Goal: Check status: Check status

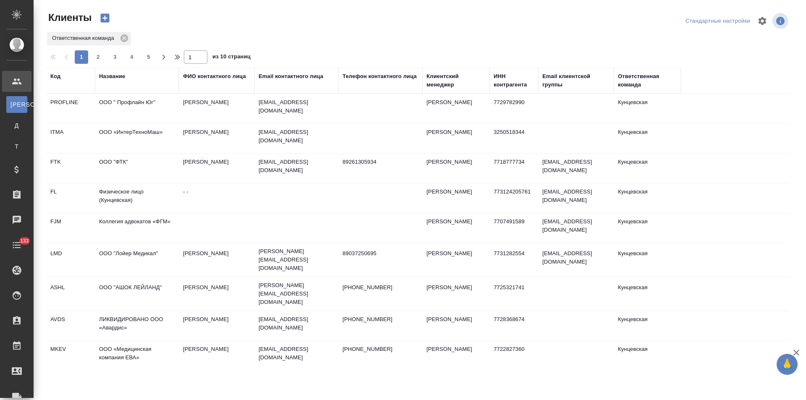
select select "RU"
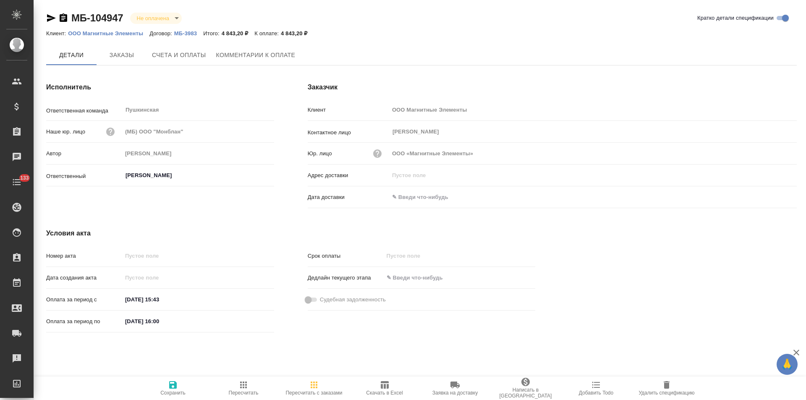
type input "[PERSON_NAME]"
click at [187, 33] on p "МБ-3983" at bounding box center [188, 33] width 29 height 6
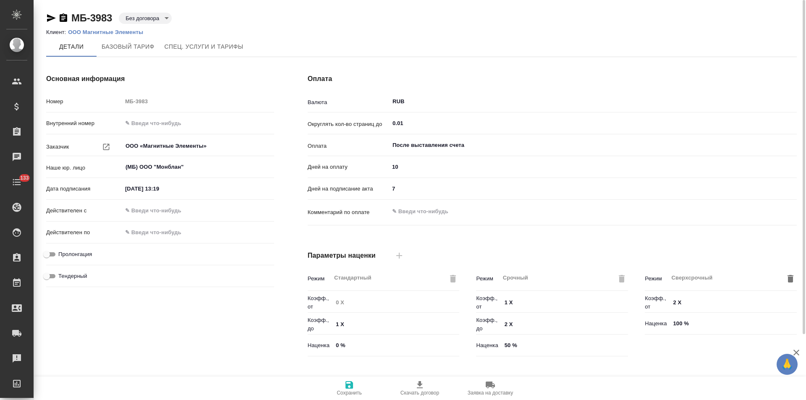
scroll to position [171, 0]
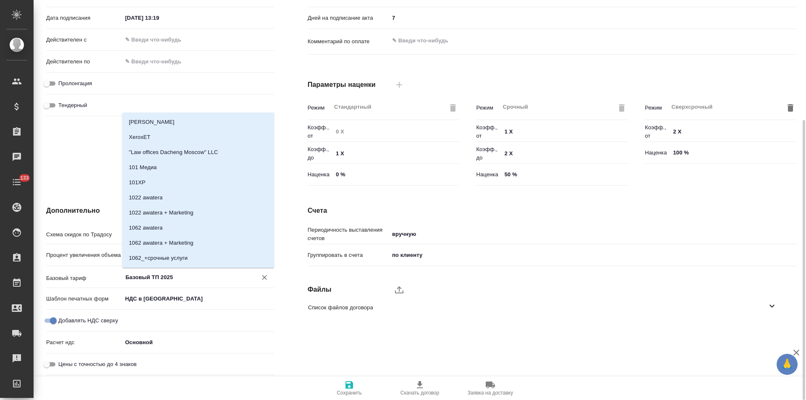
click at [173, 277] on input "Базовый ТП 2025" at bounding box center [184, 277] width 119 height 10
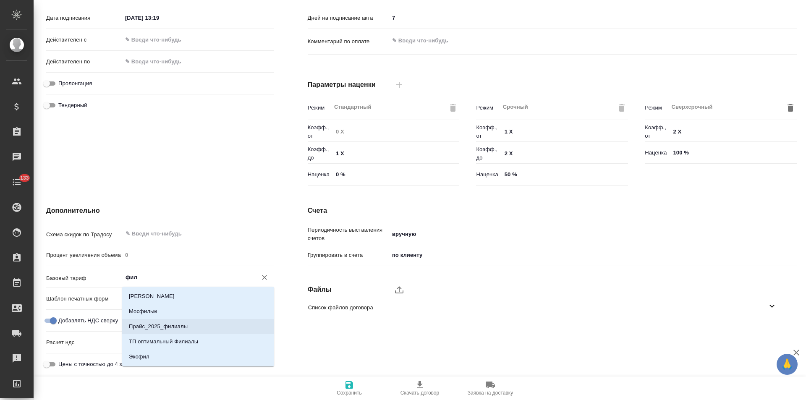
click at [171, 325] on p "Прайс_2025_филиалы" at bounding box center [158, 327] width 59 height 8
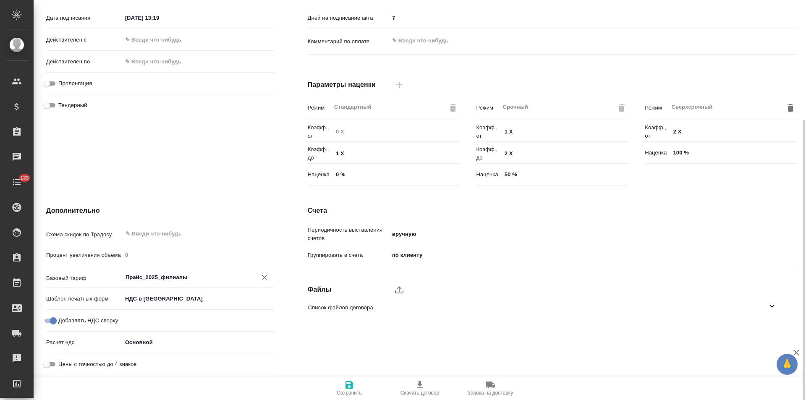
type input "Прайс_2025_филиалы"
click at [352, 387] on icon "button" at bounding box center [350, 385] width 8 height 8
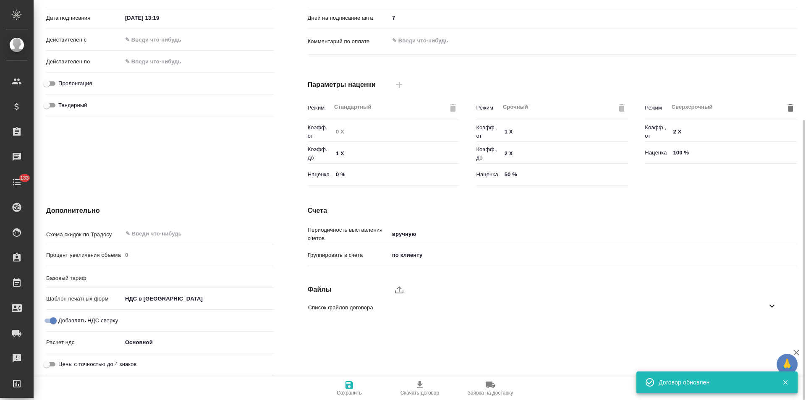
type input "Прайс_2025_филиалы"
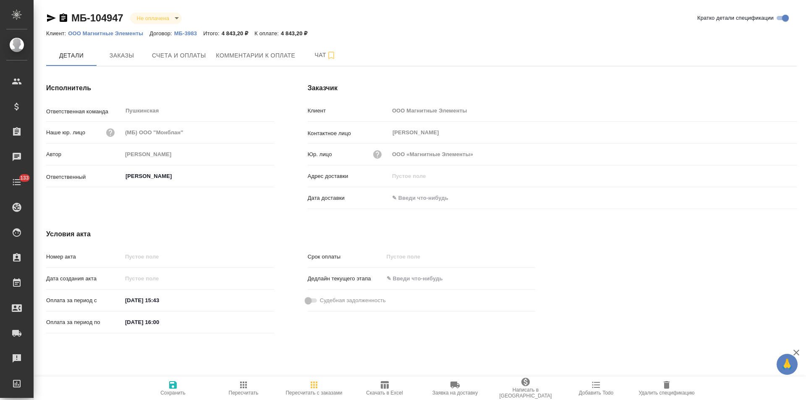
click at [63, 18] on icon "button" at bounding box center [64, 17] width 8 height 8
click at [195, 54] on span "Счета и оплаты" at bounding box center [179, 55] width 54 height 11
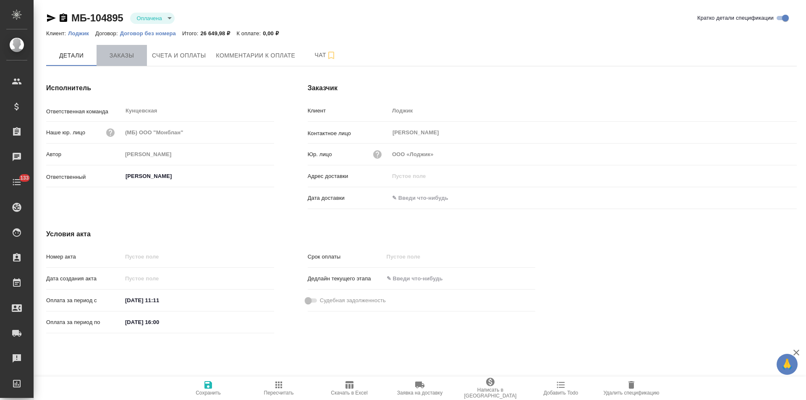
click at [120, 63] on button "Заказы" at bounding box center [122, 55] width 50 height 21
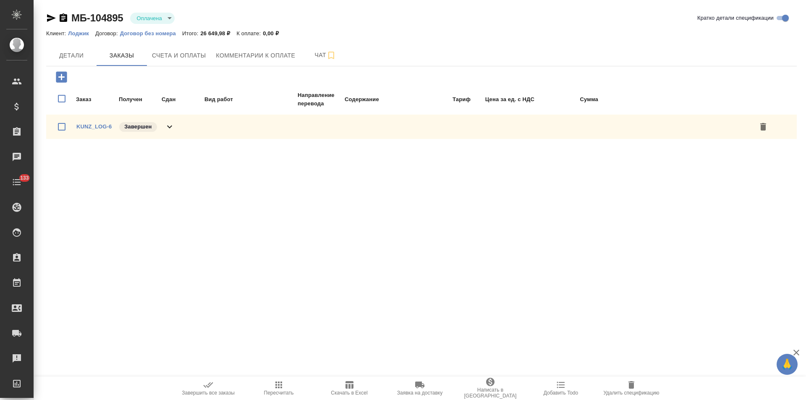
click at [175, 124] on div "KUNZ_LOG-6 Завершен" at bounding box center [421, 127] width 751 height 24
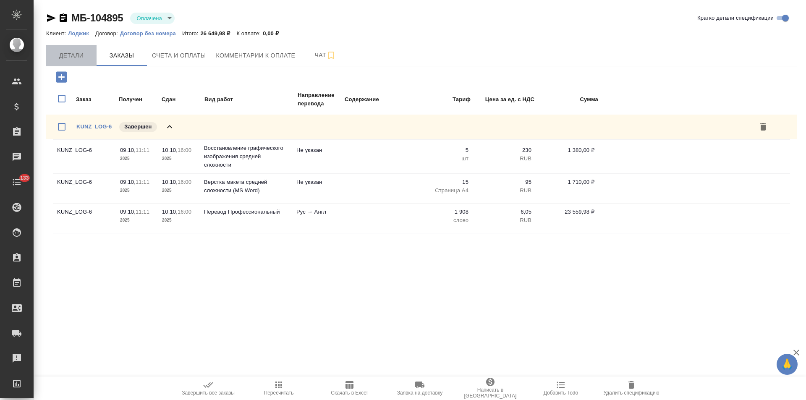
click at [70, 60] on span "Детали" at bounding box center [71, 55] width 40 height 11
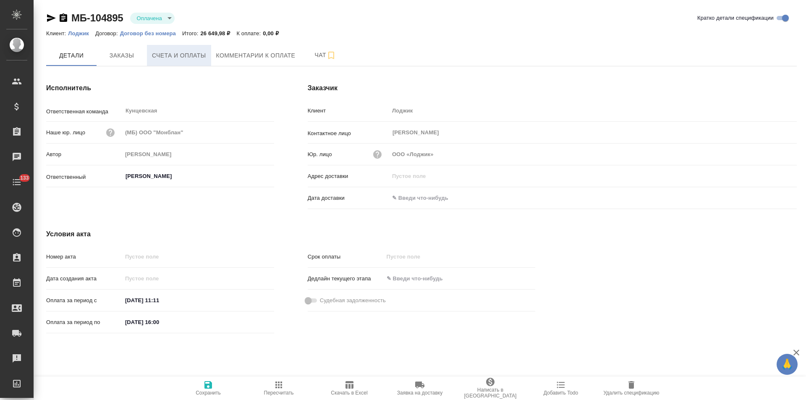
click at [185, 58] on span "Счета и оплаты" at bounding box center [179, 55] width 54 height 11
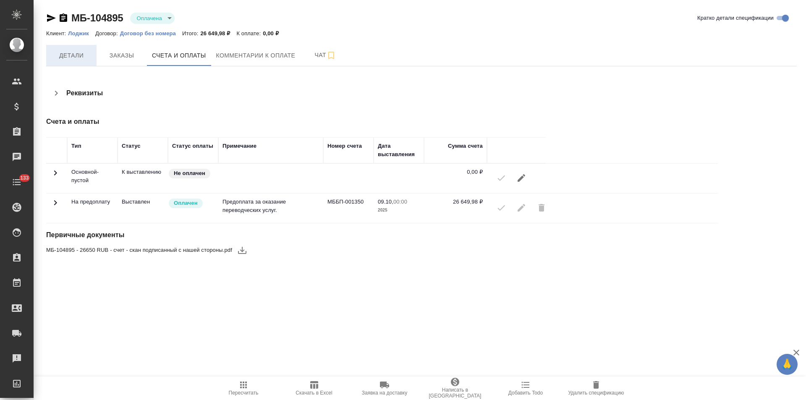
click at [71, 60] on span "Детали" at bounding box center [71, 55] width 40 height 11
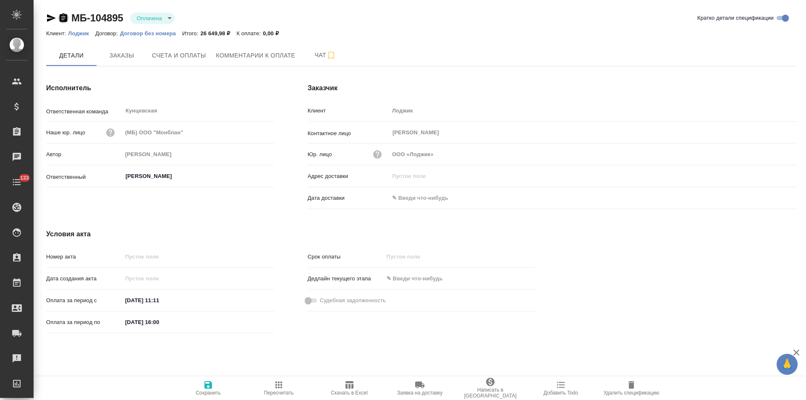
click at [64, 16] on icon "button" at bounding box center [63, 18] width 10 height 10
click at [63, 20] on icon "button" at bounding box center [64, 17] width 8 height 8
click at [194, 59] on span "Счета и оплаты" at bounding box center [179, 55] width 54 height 11
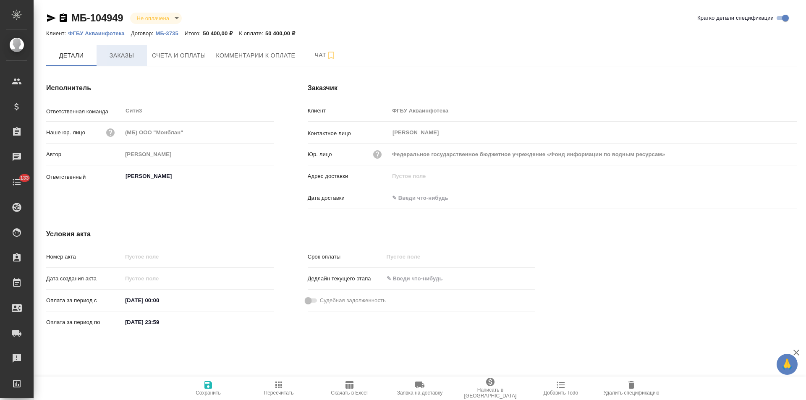
click at [119, 53] on span "Заказы" at bounding box center [122, 55] width 40 height 11
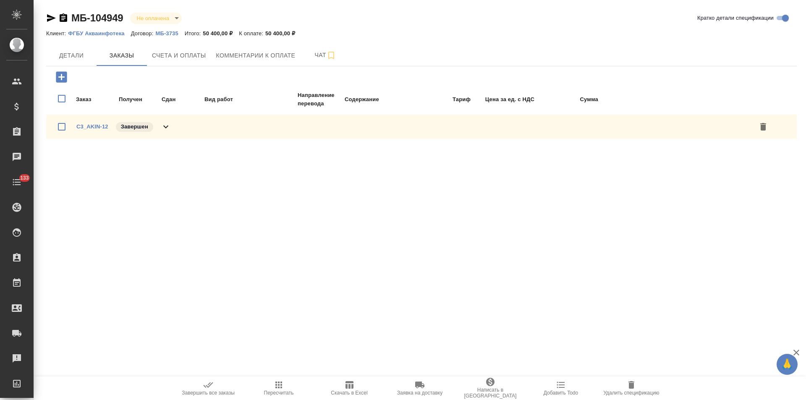
click at [167, 124] on icon at bounding box center [166, 127] width 10 height 10
click at [73, 53] on span "Детали" at bounding box center [71, 55] width 40 height 11
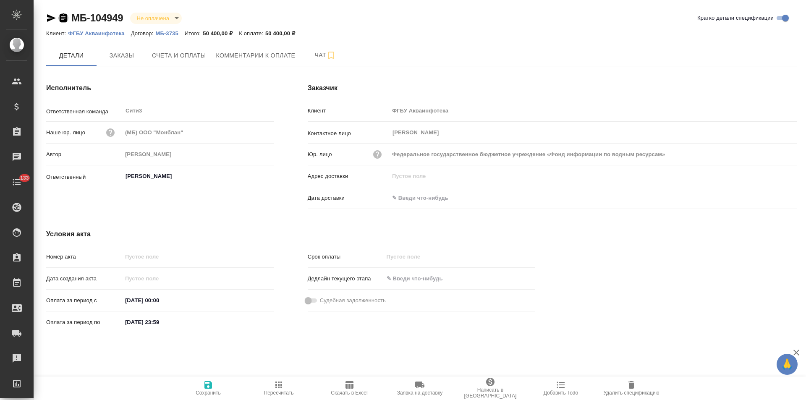
click at [63, 16] on icon "button" at bounding box center [63, 18] width 10 height 10
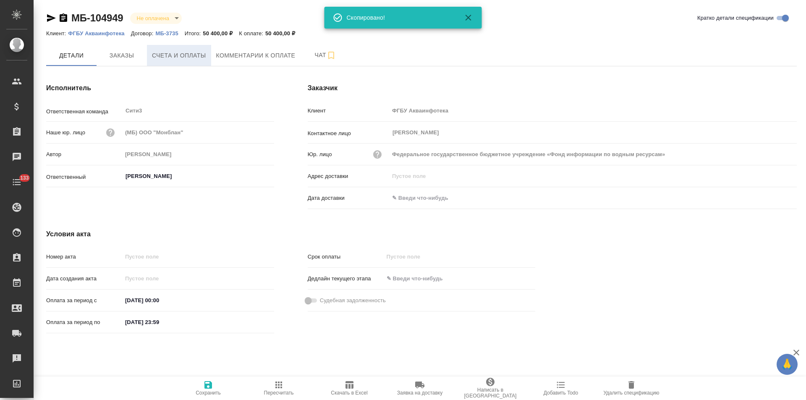
click at [180, 59] on span "Счета и оплаты" at bounding box center [179, 55] width 54 height 11
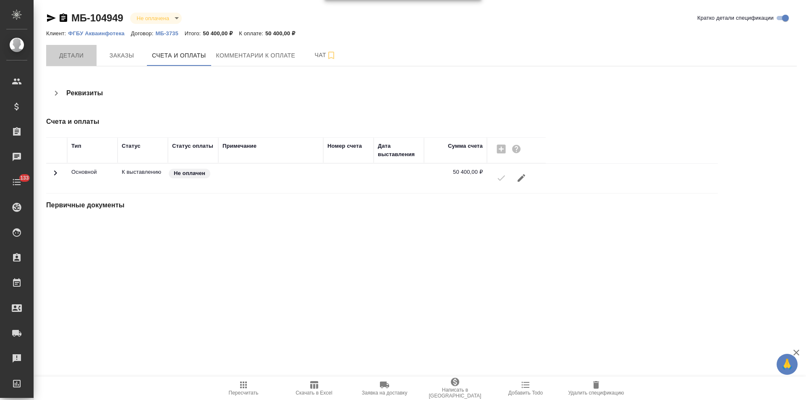
click at [71, 60] on span "Детали" at bounding box center [71, 55] width 40 height 11
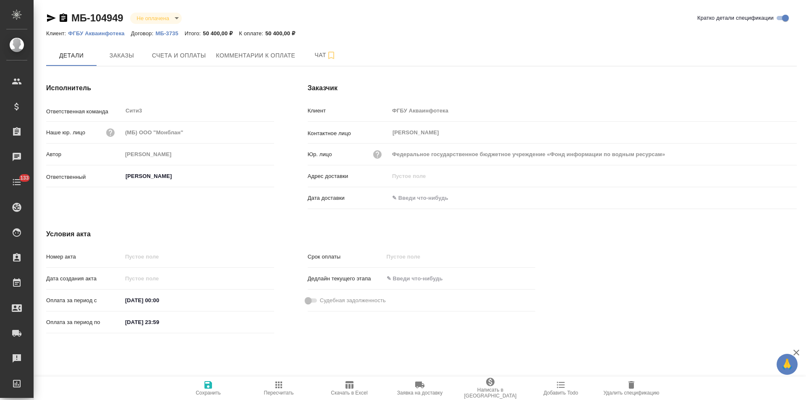
click at [166, 33] on p "МБ-3735" at bounding box center [169, 33] width 29 height 6
click at [121, 60] on span "Заказы" at bounding box center [122, 55] width 40 height 11
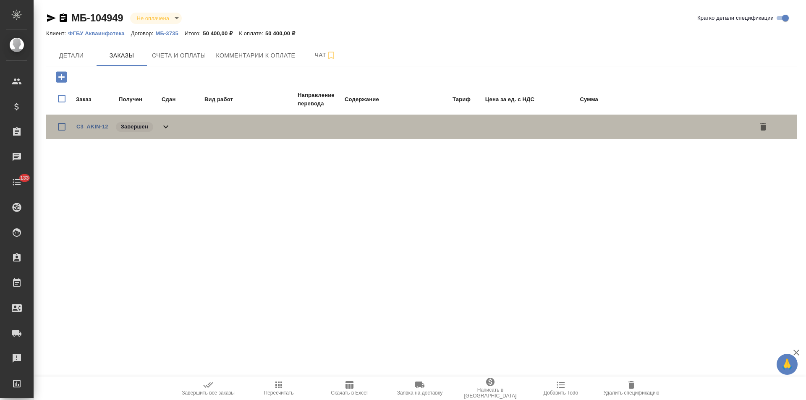
click at [175, 128] on div "C3_AKIN-12 Завершен" at bounding box center [421, 127] width 751 height 24
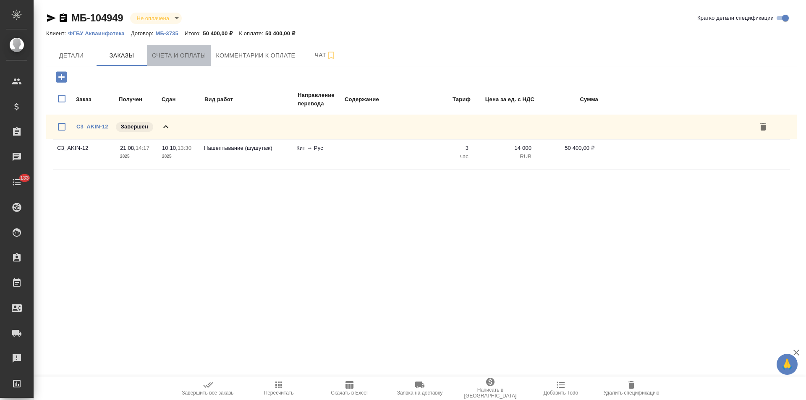
click at [202, 55] on span "Счета и оплаты" at bounding box center [179, 55] width 54 height 11
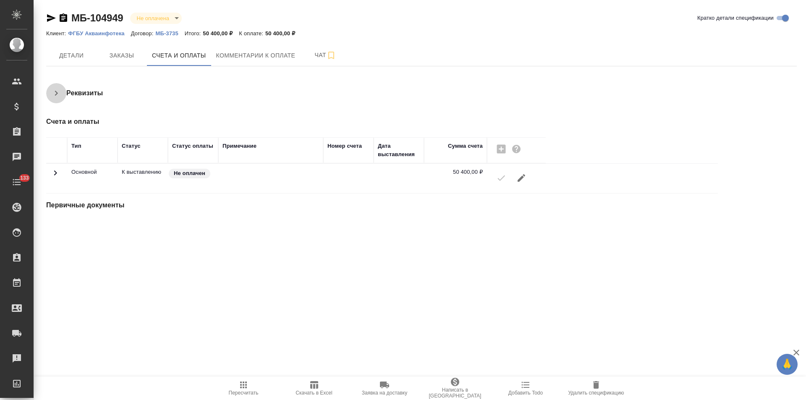
click at [53, 90] on icon "button" at bounding box center [56, 93] width 10 height 10
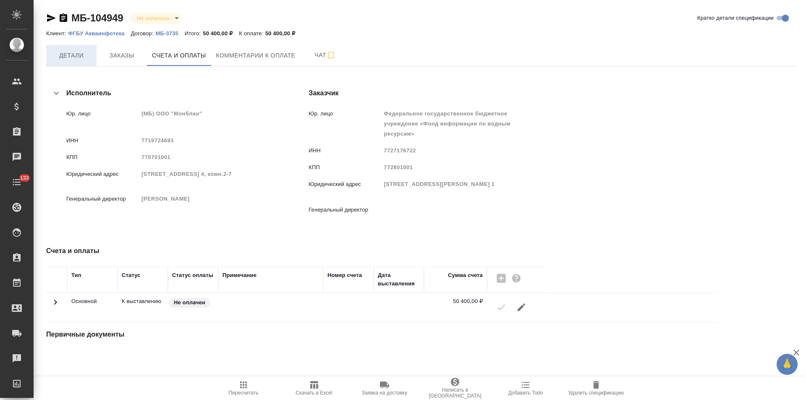
click at [80, 52] on span "Детали" at bounding box center [71, 55] width 40 height 11
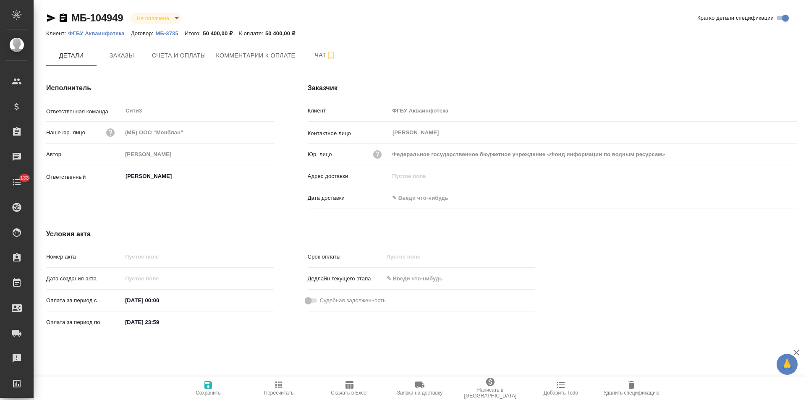
click at [65, 18] on icon "button" at bounding box center [63, 18] width 10 height 10
click at [98, 34] on p "ФГБУ Акваинфотека" at bounding box center [99, 33] width 63 height 6
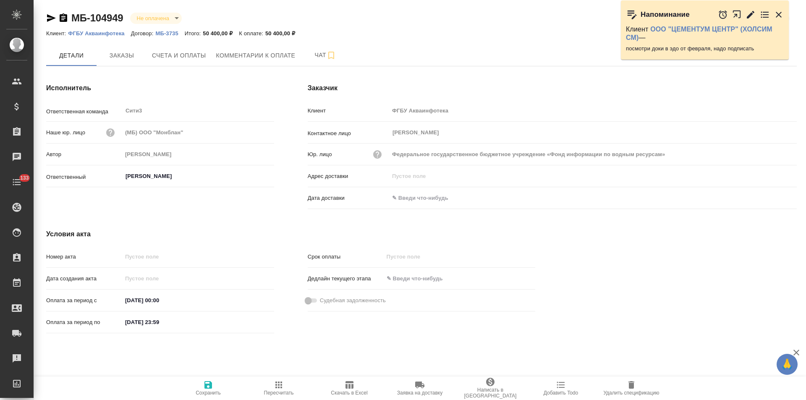
click at [159, 33] on p "МБ-3735" at bounding box center [169, 33] width 29 height 6
click at [87, 34] on p "ФГБУ Акваинфотека" at bounding box center [99, 33] width 63 height 6
click at [199, 57] on span "Счета и оплаты" at bounding box center [179, 55] width 54 height 11
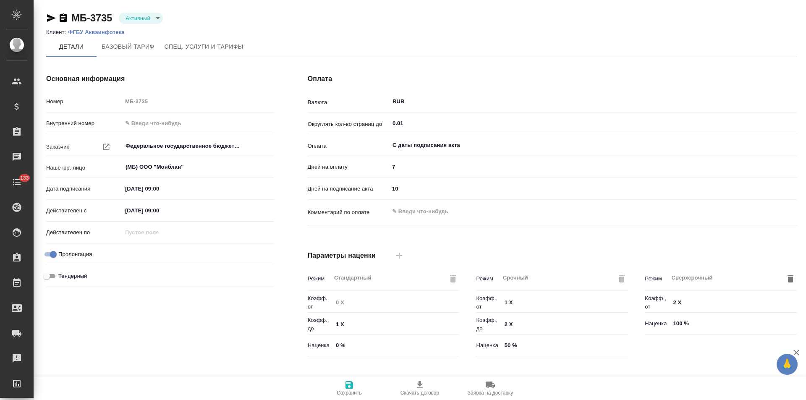
type input "Прайс_2025_филиалы"
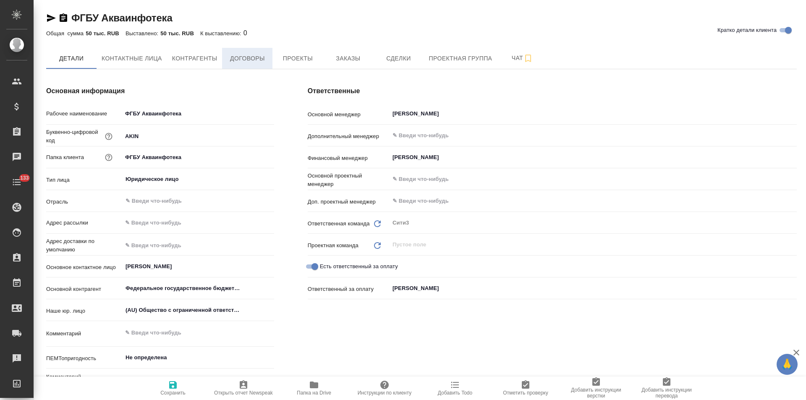
click at [251, 64] on button "Договоры" at bounding box center [247, 58] width 50 height 21
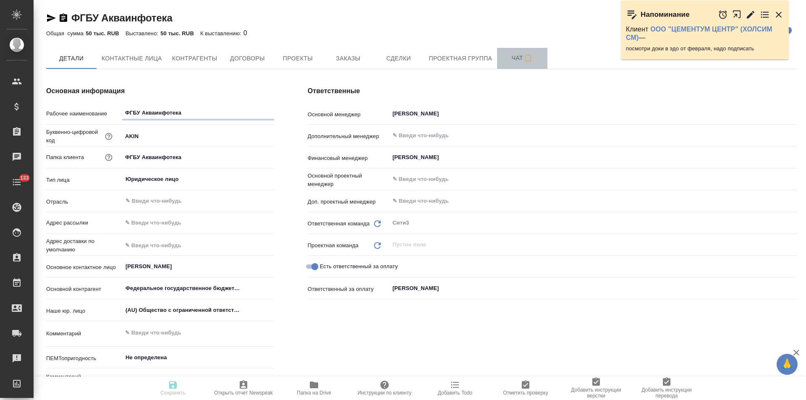
click at [505, 60] on span "Чат" at bounding box center [522, 58] width 40 height 11
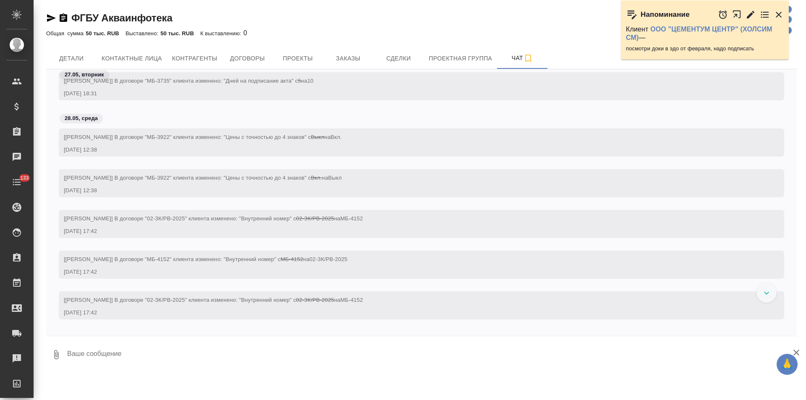
scroll to position [1056, 0]
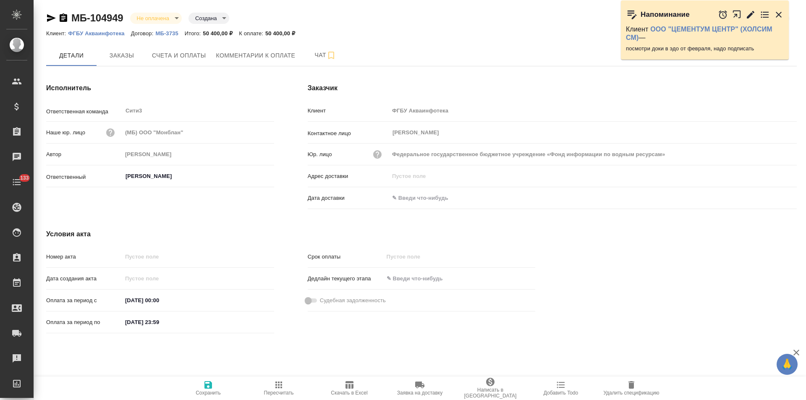
click at [161, 34] on p "МБ-3735" at bounding box center [169, 33] width 29 height 6
click at [116, 34] on p "ФГБУ Акваинфотека" at bounding box center [99, 33] width 63 height 6
click at [166, 31] on p "МБ-3735" at bounding box center [169, 33] width 29 height 6
click at [197, 56] on span "Счета и оплаты" at bounding box center [179, 55] width 54 height 11
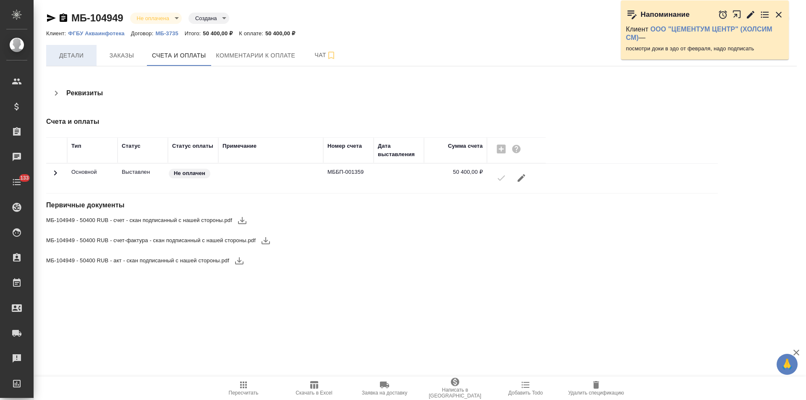
click at [75, 59] on span "Детали" at bounding box center [71, 55] width 40 height 11
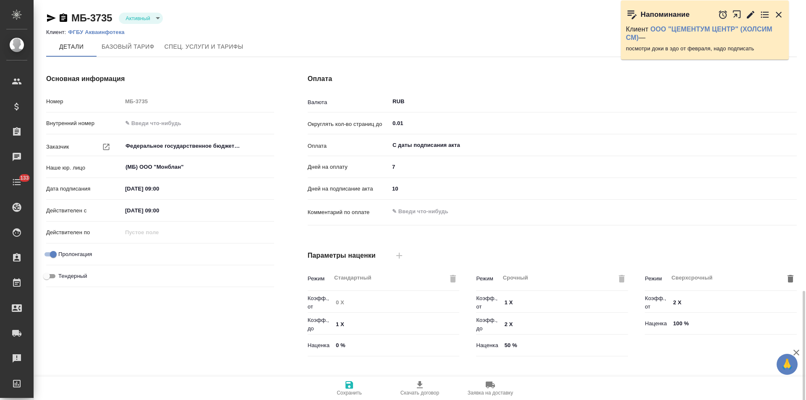
scroll to position [171, 0]
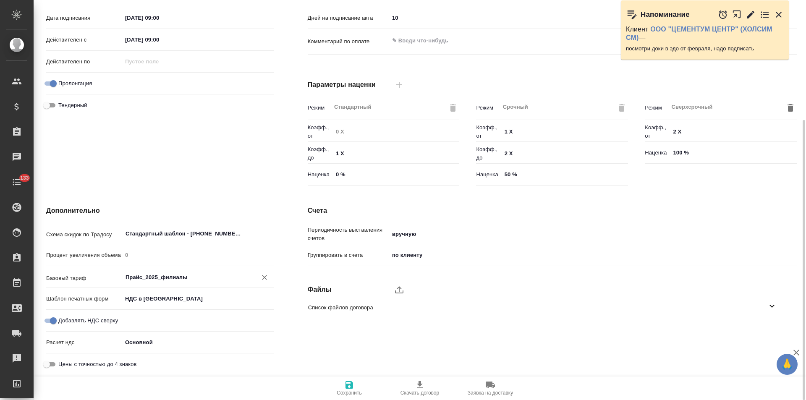
click at [175, 278] on input "Прайс_2025_филиалы" at bounding box center [184, 277] width 119 height 10
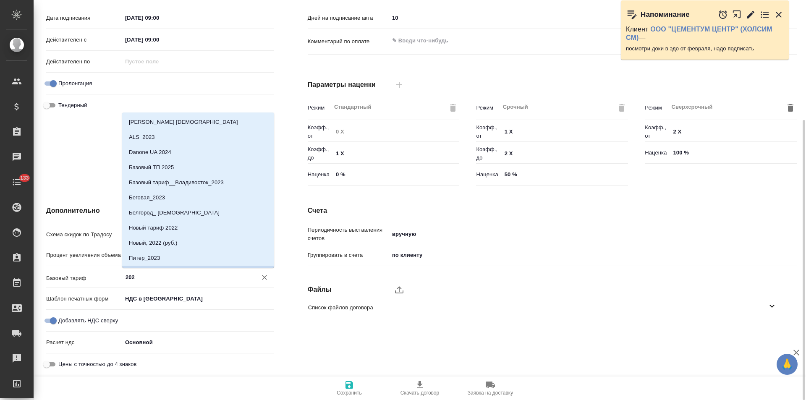
scroll to position [13, 0]
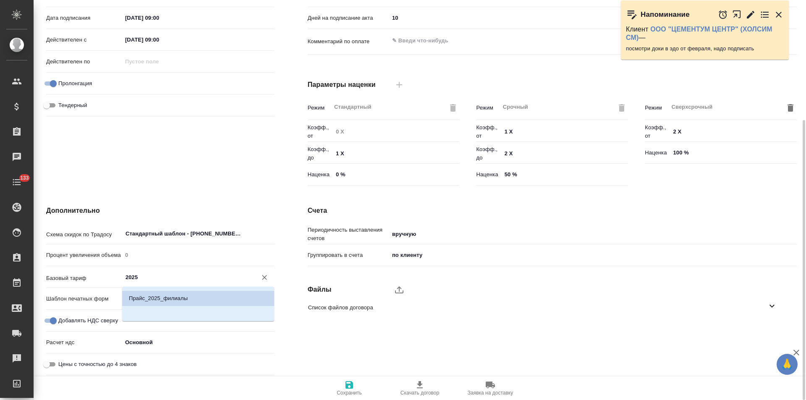
type input "2025"
click at [291, 241] on div "Счета Периодичность выставления счетов вручную manual Группировать в счета по к…" at bounding box center [552, 292] width 523 height 207
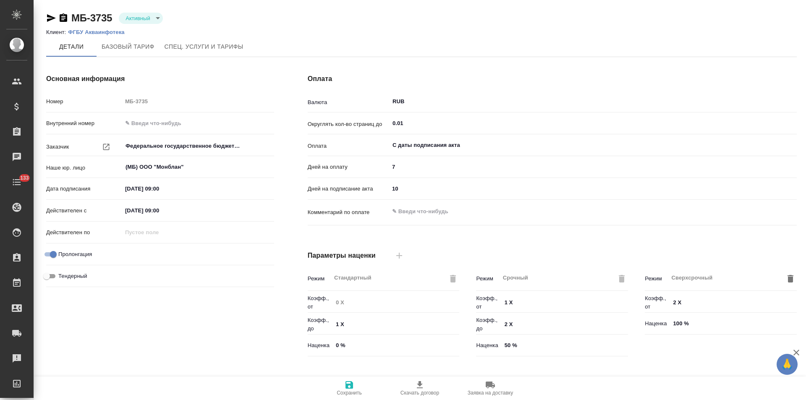
type input "Прайс_2025_филиалы"
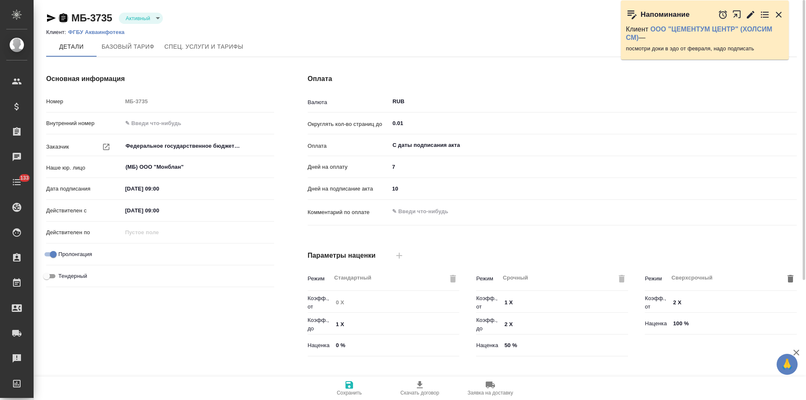
click at [63, 18] on icon "button" at bounding box center [63, 18] width 10 height 10
click at [229, 50] on span "Спец. услуги и тарифы" at bounding box center [204, 47] width 79 height 11
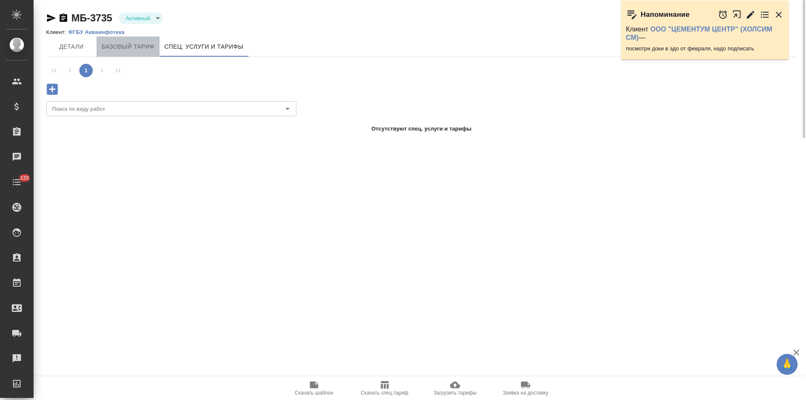
click at [126, 50] on span "Базовый тариф" at bounding box center [128, 47] width 53 height 11
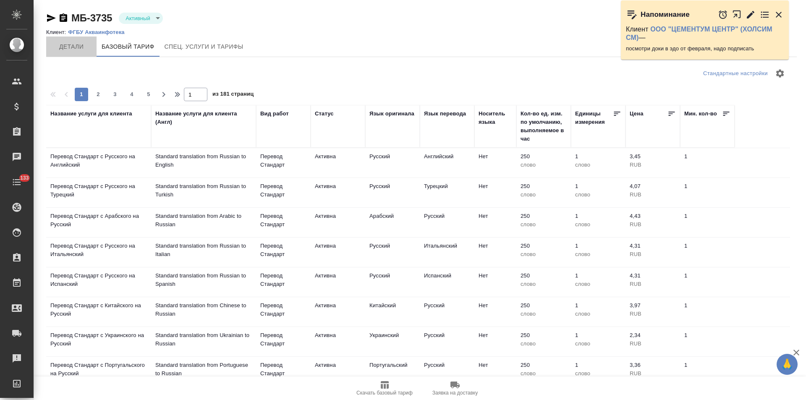
click at [71, 50] on span "Детали" at bounding box center [71, 47] width 40 height 11
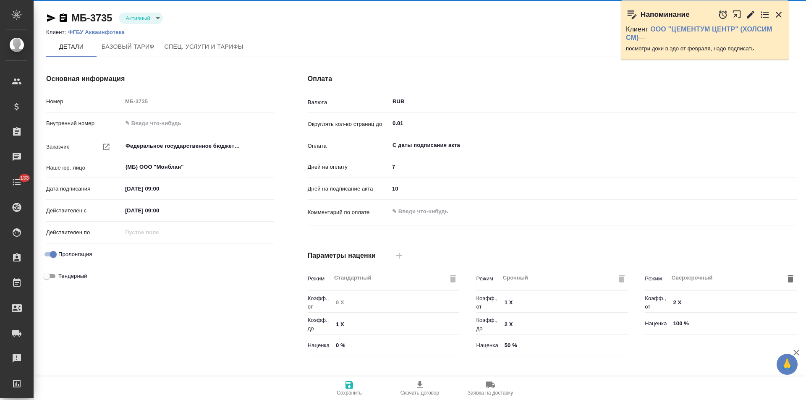
type input "Прайс_2025_филиалы"
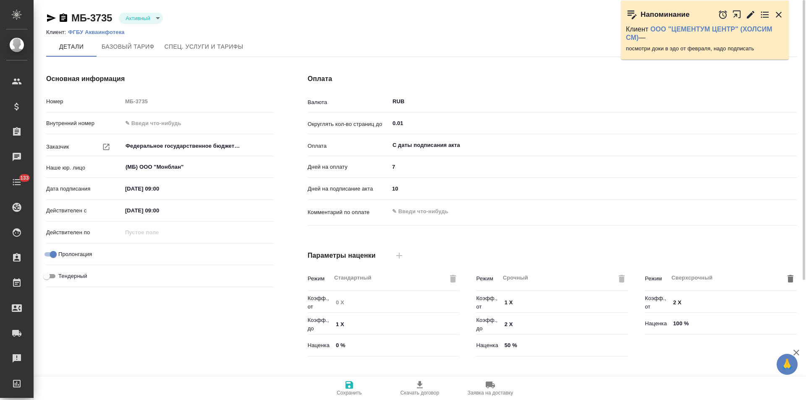
scroll to position [171, 0]
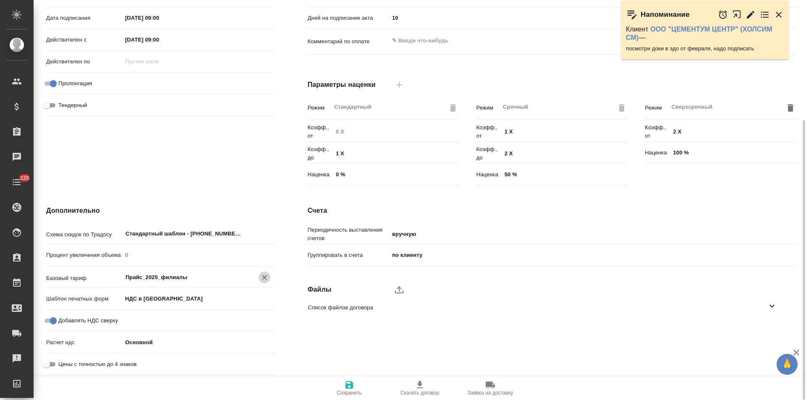
click at [265, 277] on icon "Очистить" at bounding box center [264, 277] width 8 height 8
type textarea "x"
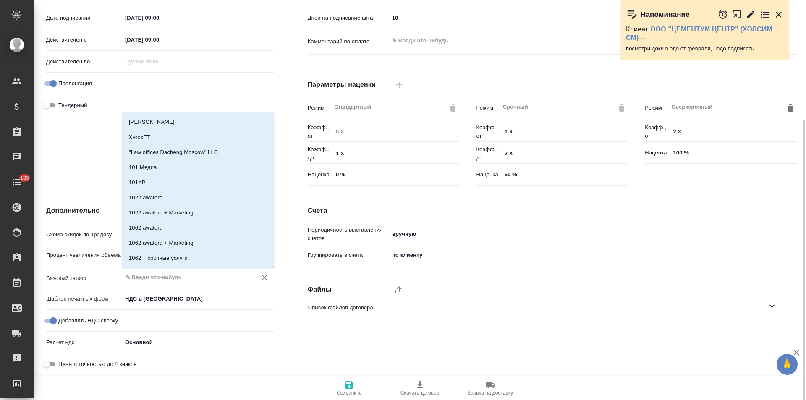
click at [211, 279] on input "text" at bounding box center [184, 277] width 119 height 10
type input "2025"
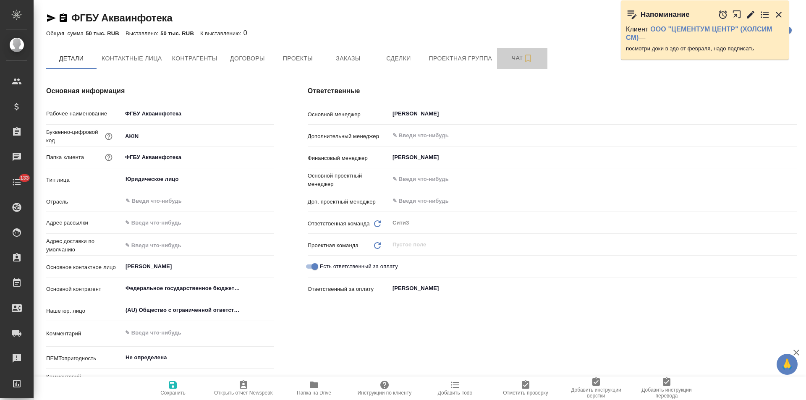
click at [504, 56] on span "Чат" at bounding box center [522, 58] width 40 height 11
type textarea "x"
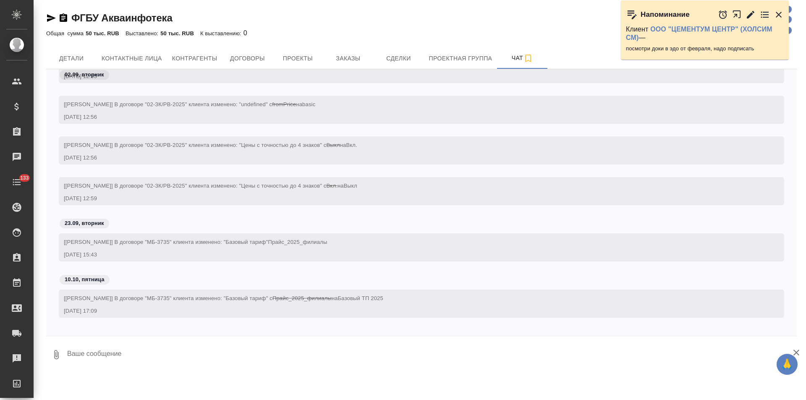
scroll to position [3087, 0]
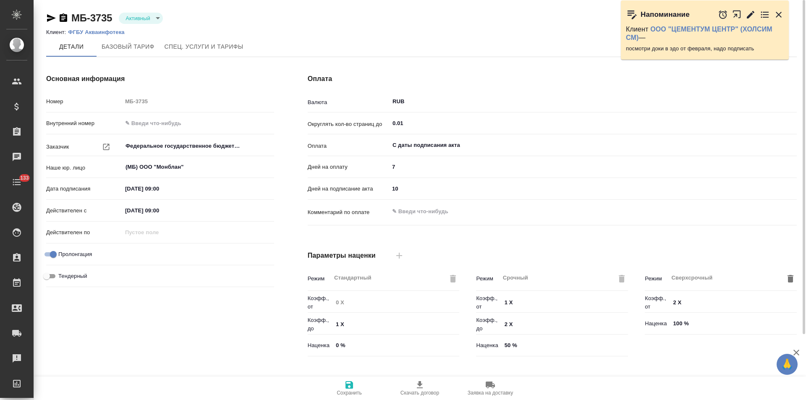
scroll to position [171, 0]
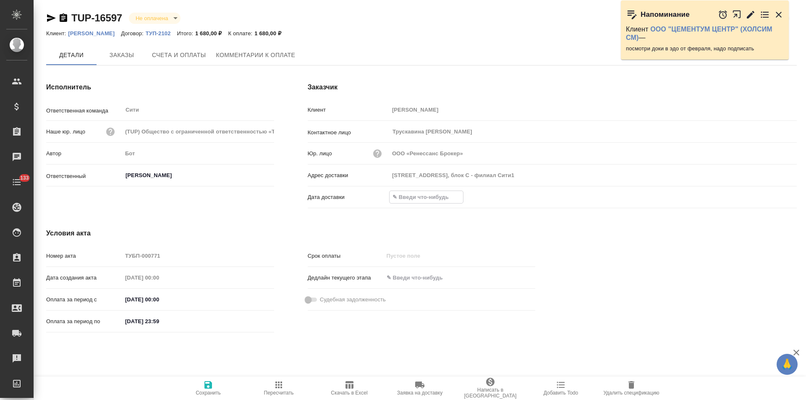
click at [407, 197] on input "text" at bounding box center [427, 197] width 74 height 12
click at [770, 196] on icon "button" at bounding box center [773, 198] width 10 height 10
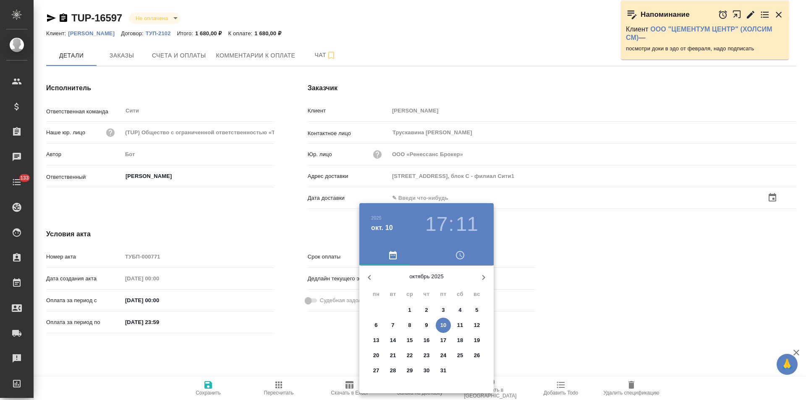
click at [446, 328] on p "10" at bounding box center [444, 325] width 6 height 8
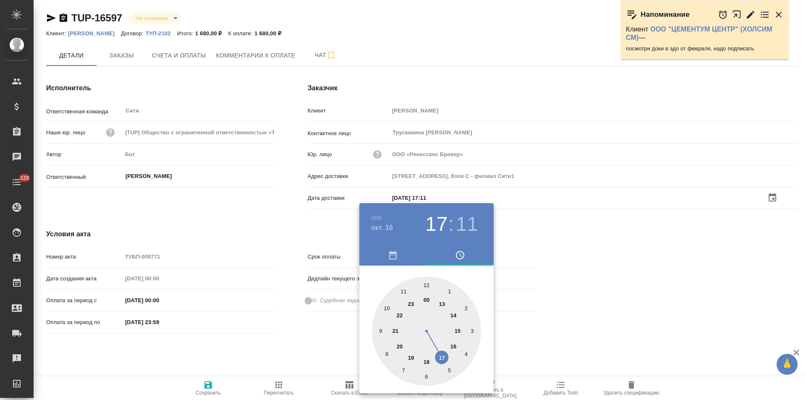
type input "10.10.2025 17:11"
click at [287, 360] on div at bounding box center [403, 200] width 806 height 400
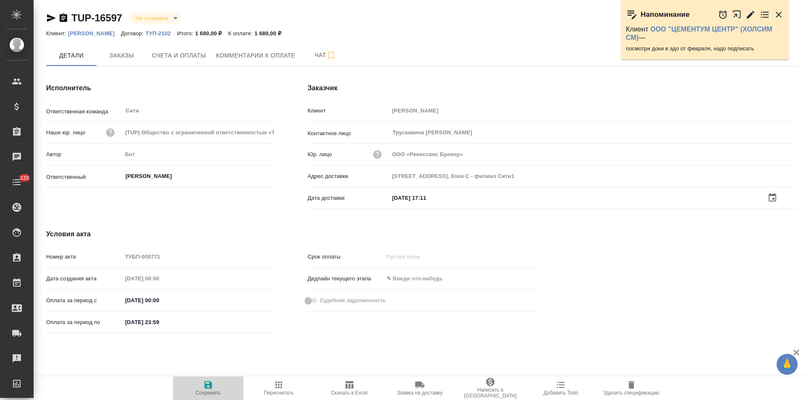
click at [210, 391] on span "Сохранить" at bounding box center [208, 393] width 25 height 6
click at [251, 61] on button "Комментарии к оплате" at bounding box center [255, 55] width 89 height 21
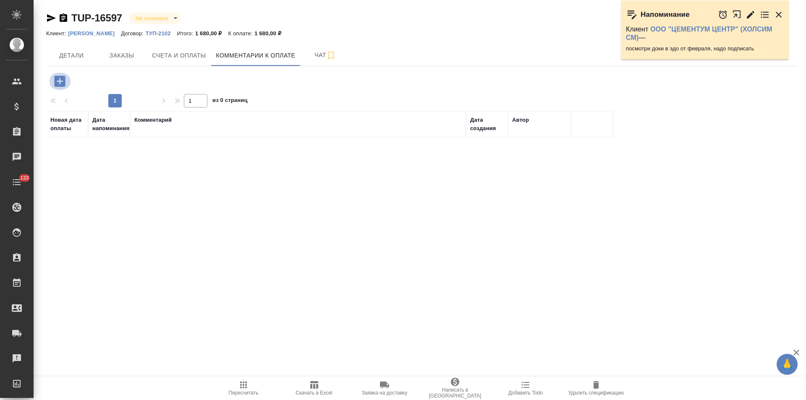
click at [60, 80] on icon "button" at bounding box center [60, 81] width 15 height 15
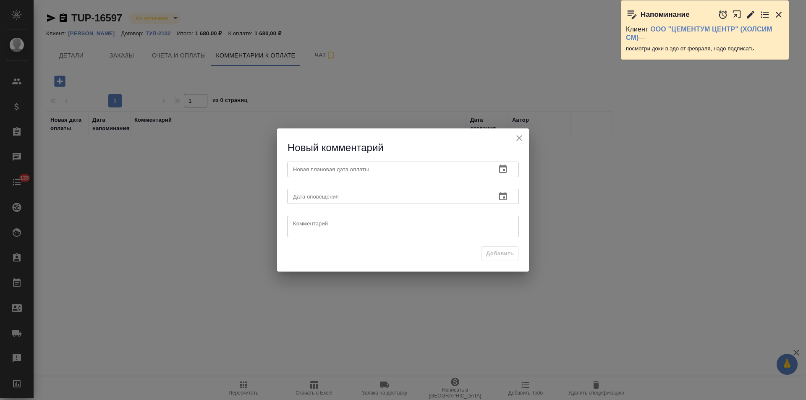
click at [318, 223] on textarea at bounding box center [403, 227] width 220 height 13
click at [427, 226] on textarea "клиент забрал оригиналы только сегодня (причина непонятна)" at bounding box center [403, 227] width 220 height 13
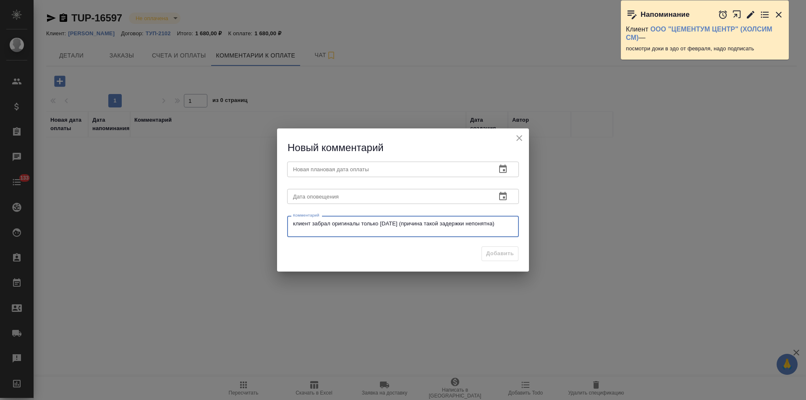
type textarea "клиент забрал оригиналы только сегодня (причина такой задержки непонятна)"
click at [501, 171] on icon "button" at bounding box center [503, 169] width 10 height 10
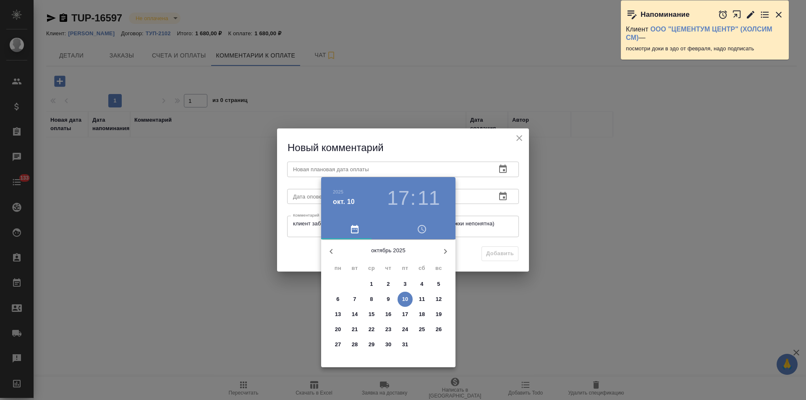
click at [339, 344] on p "27" at bounding box center [338, 345] width 6 height 8
type input "27.10.2025 17:11"
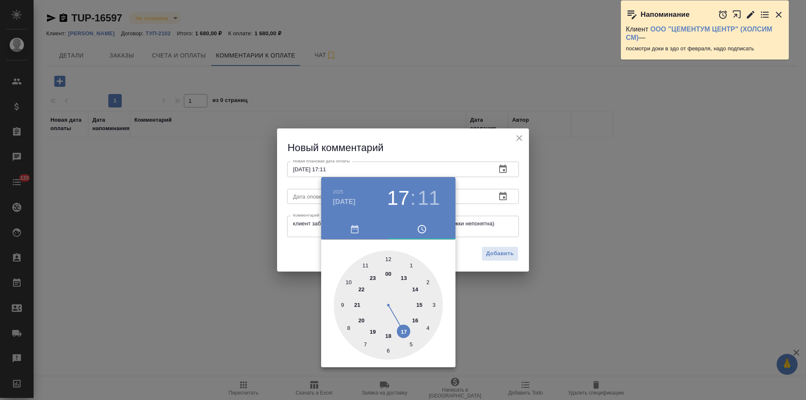
click at [299, 255] on div at bounding box center [403, 200] width 806 height 400
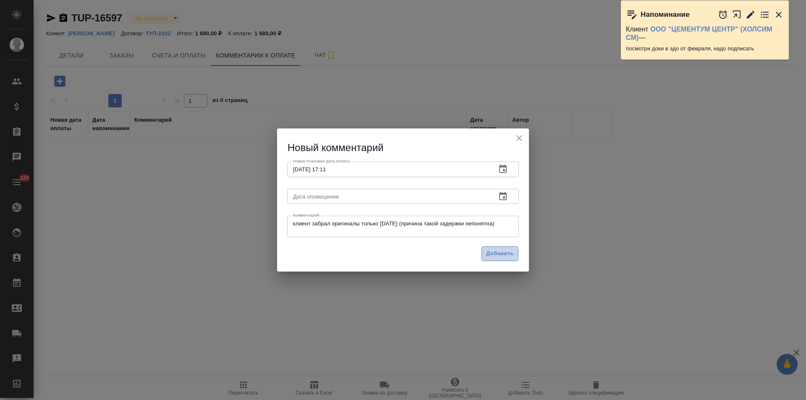
click at [491, 256] on span "Добавить" at bounding box center [500, 254] width 28 height 10
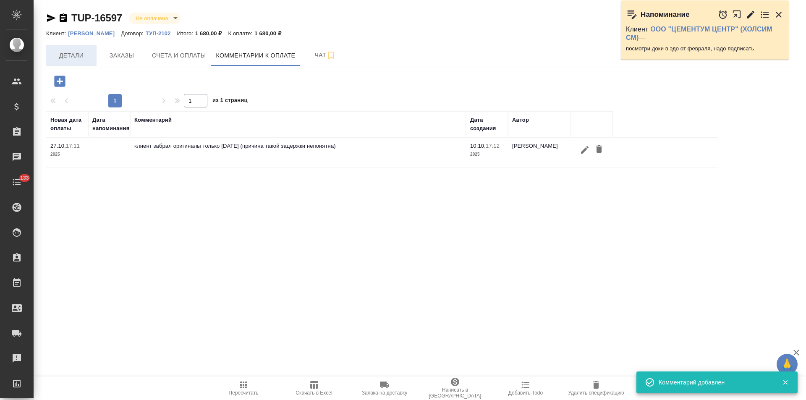
click at [74, 56] on span "Детали" at bounding box center [71, 55] width 40 height 11
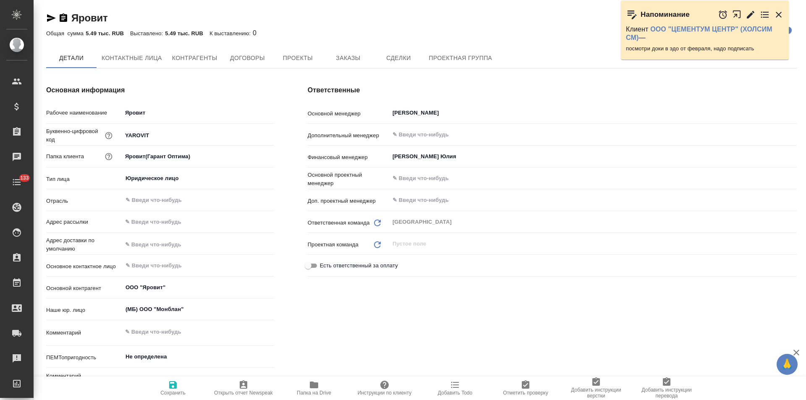
type textarea "x"
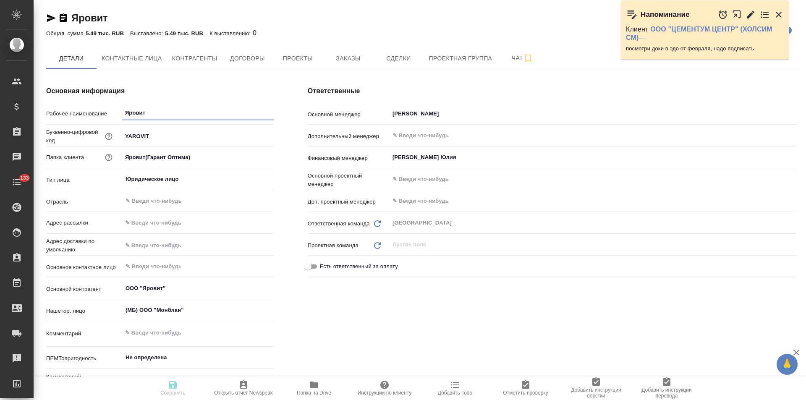
type textarea "x"
click at [361, 59] on span "Заказы" at bounding box center [348, 58] width 40 height 11
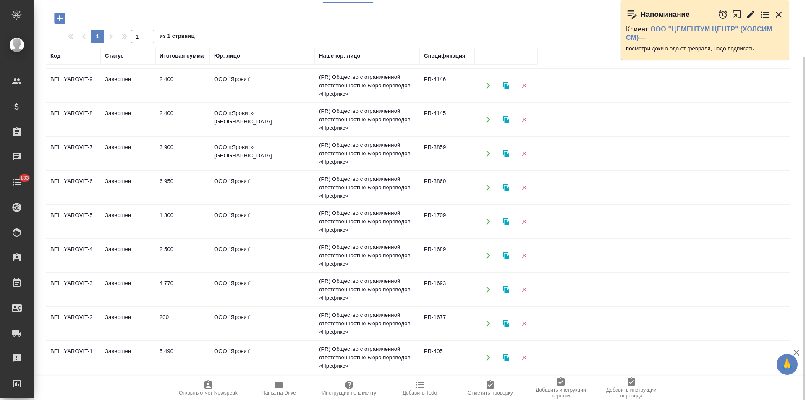
scroll to position [57, 0]
click at [445, 354] on td "PR-405" at bounding box center [447, 357] width 55 height 29
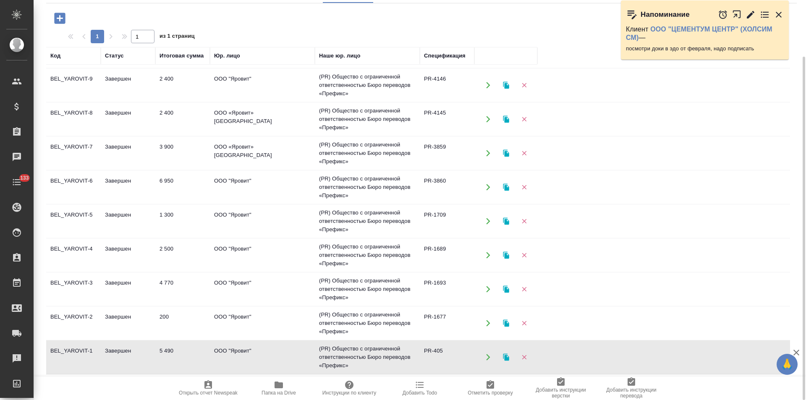
click at [445, 354] on td "PR-405" at bounding box center [447, 357] width 55 height 29
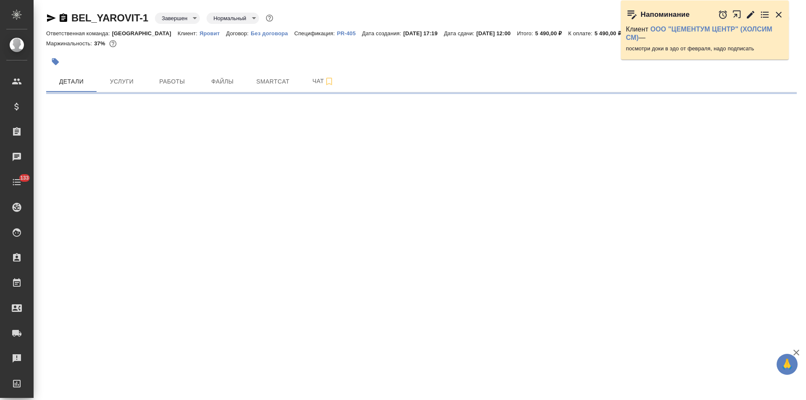
select select "RU"
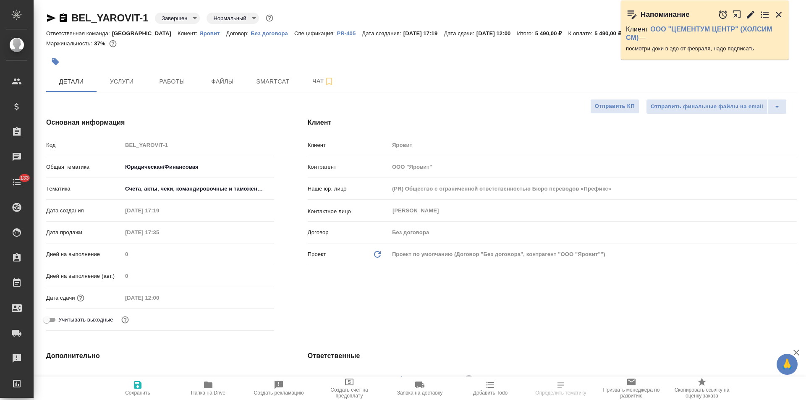
type textarea "x"
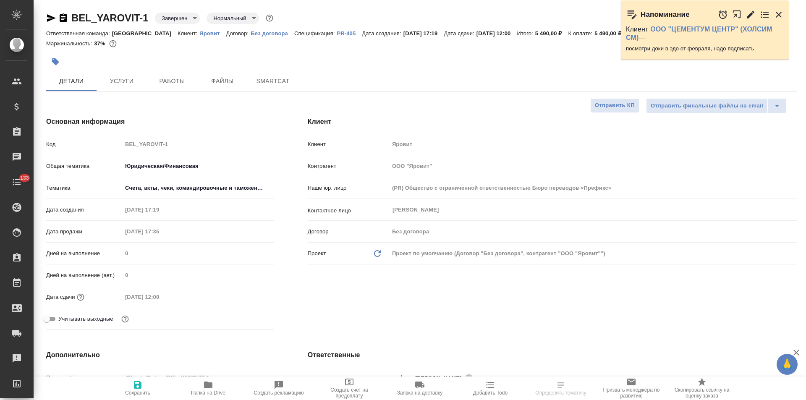
type textarea "x"
click at [337, 32] on p "PR-405" at bounding box center [349, 33] width 25 height 6
type textarea "x"
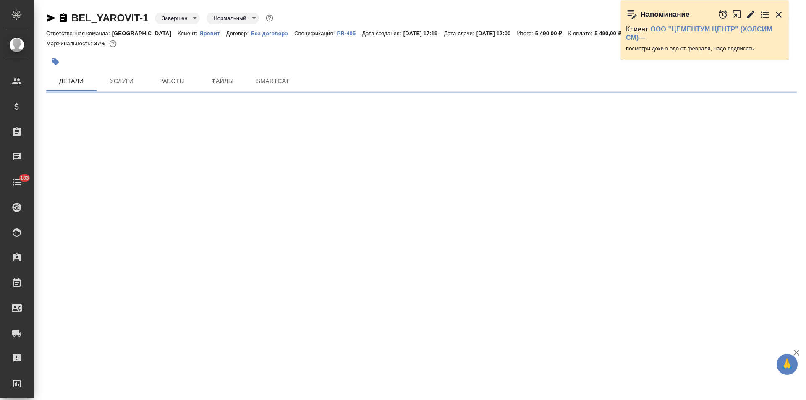
select select "RU"
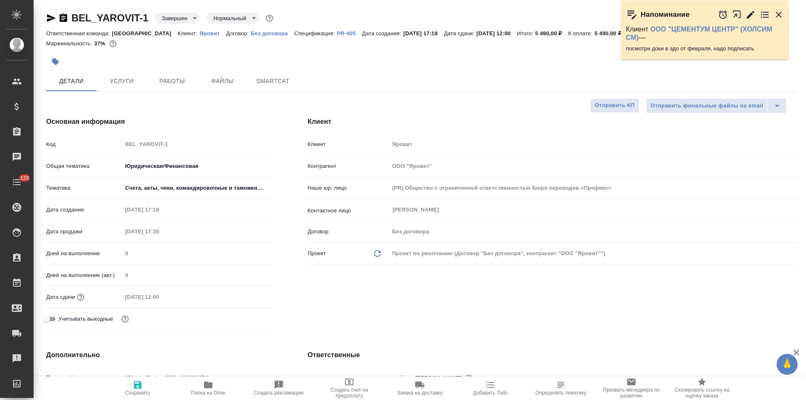
type textarea "x"
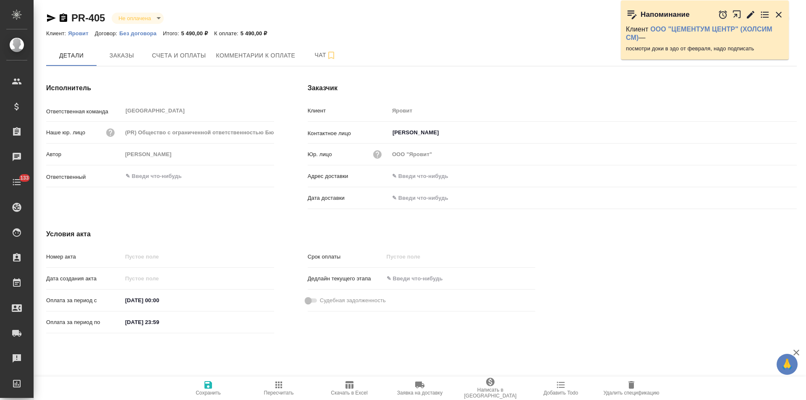
drag, startPoint x: 778, startPoint y: 13, endPoint x: 766, endPoint y: 25, distance: 17.2
click at [778, 13] on icon "button" at bounding box center [779, 15] width 6 height 6
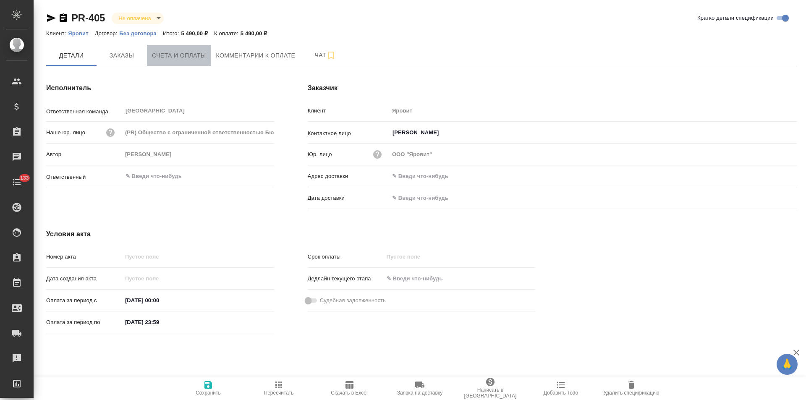
click at [192, 60] on span "Счета и оплаты" at bounding box center [179, 55] width 54 height 11
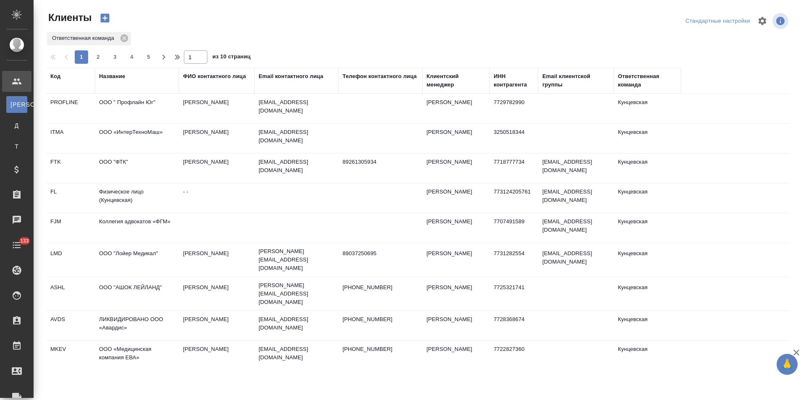
select select "RU"
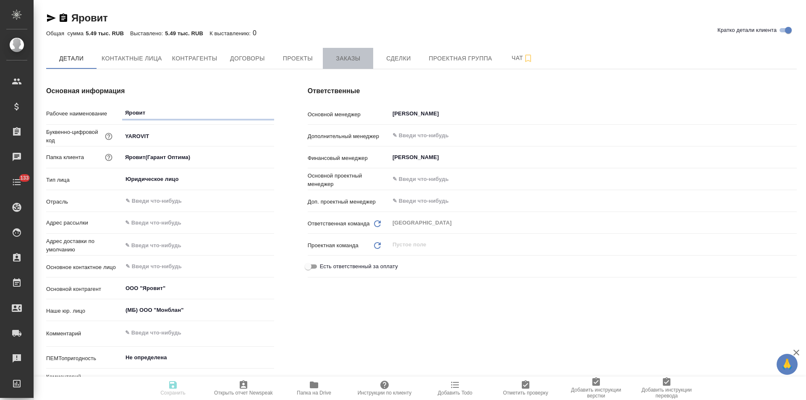
click at [341, 63] on span "Заказы" at bounding box center [348, 58] width 40 height 11
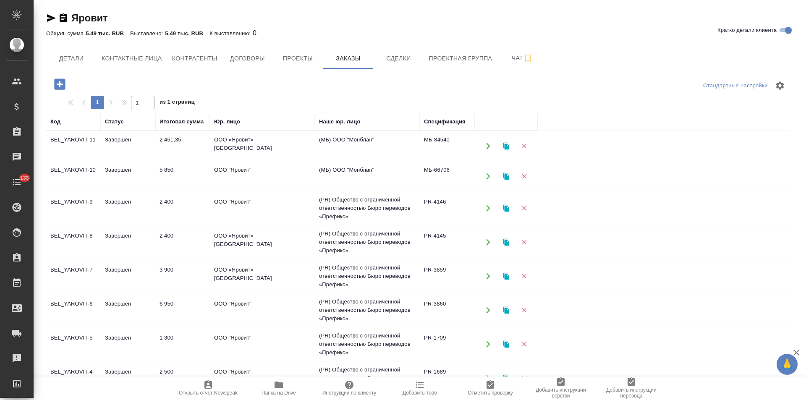
click at [394, 149] on td "(МБ) ООО "Монблан"" at bounding box center [367, 145] width 105 height 29
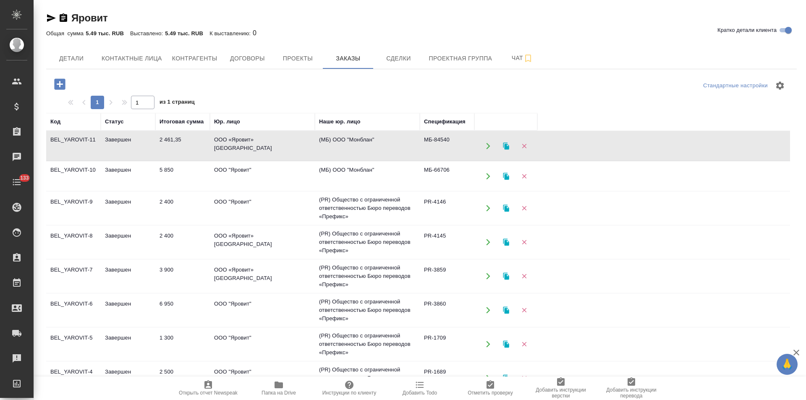
click at [394, 149] on td "(МБ) ООО "Монблан"" at bounding box center [367, 145] width 105 height 29
click at [456, 150] on td "МБ-84540" at bounding box center [447, 145] width 55 height 29
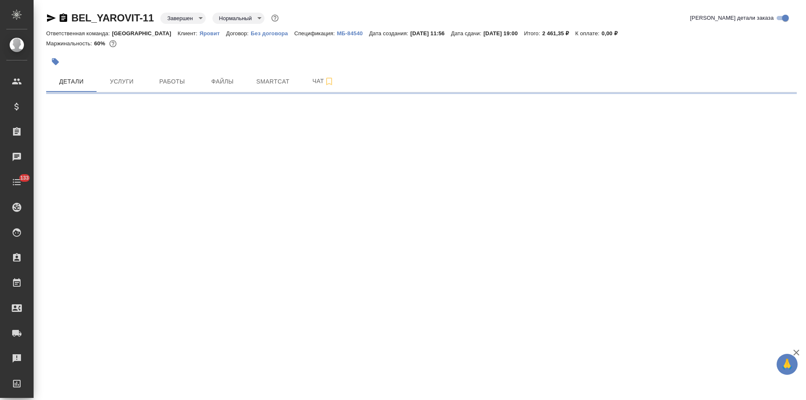
select select "RU"
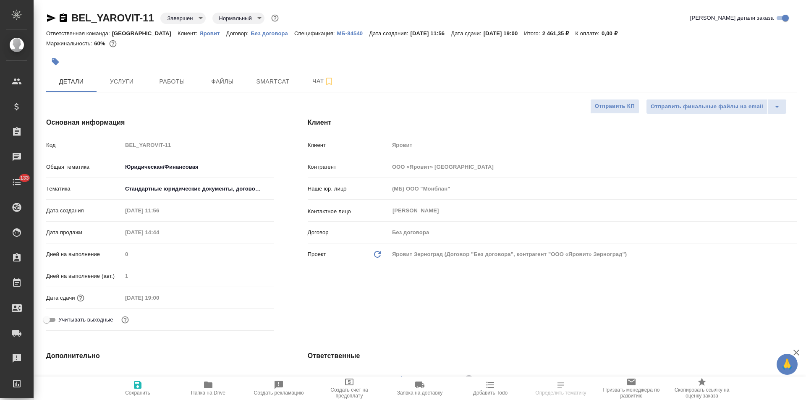
type textarea "x"
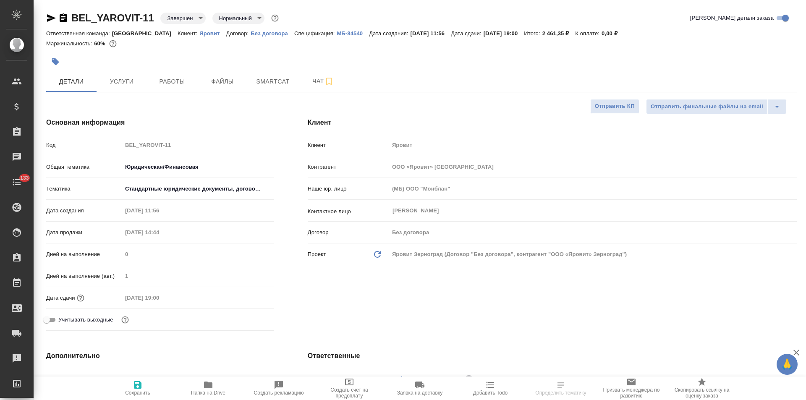
type textarea "x"
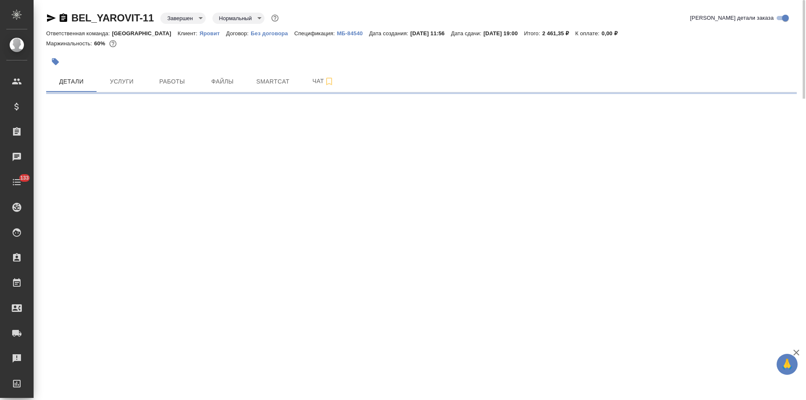
select select "RU"
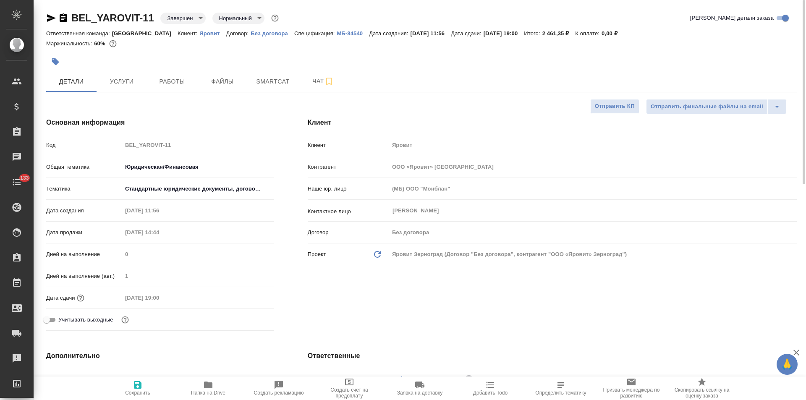
type textarea "x"
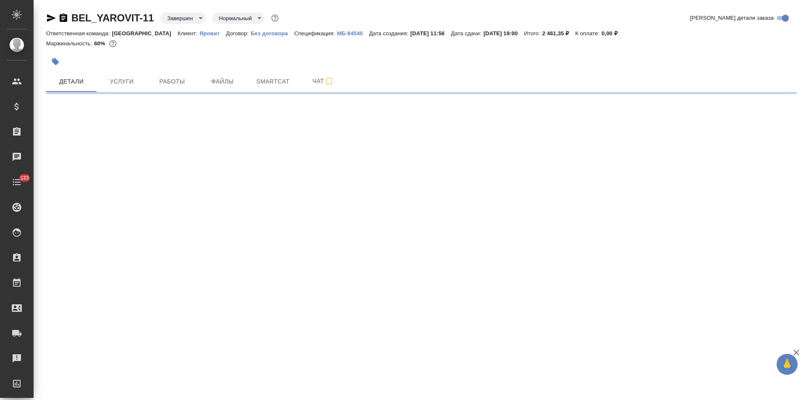
select select "RU"
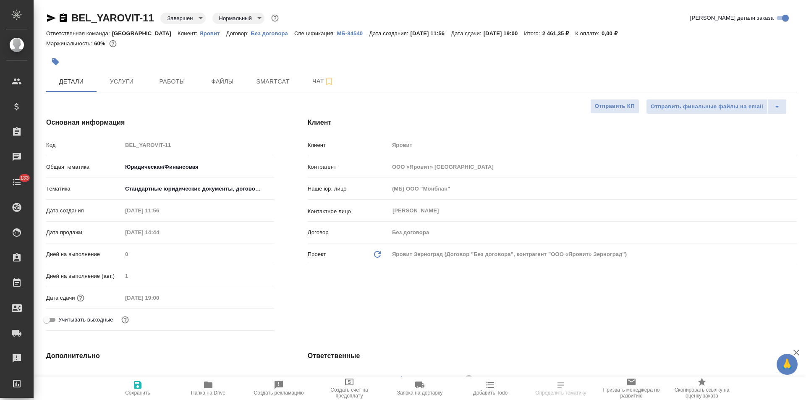
type textarea "x"
click at [337, 34] on p "МБ-84540" at bounding box center [353, 33] width 32 height 6
type textarea "x"
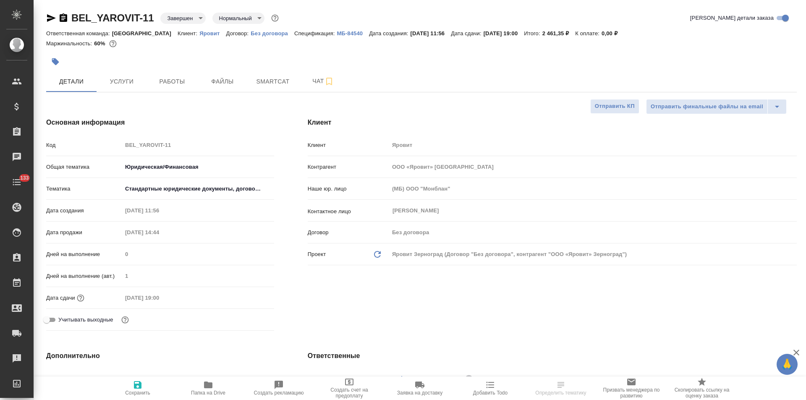
type textarea "x"
select select "RU"
type textarea "x"
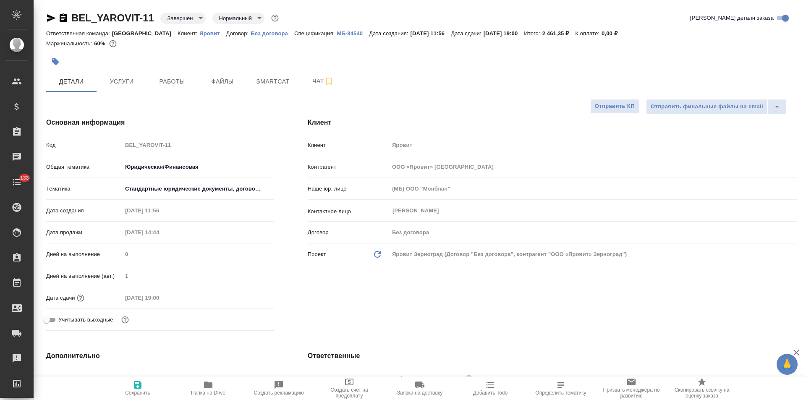
type textarea "x"
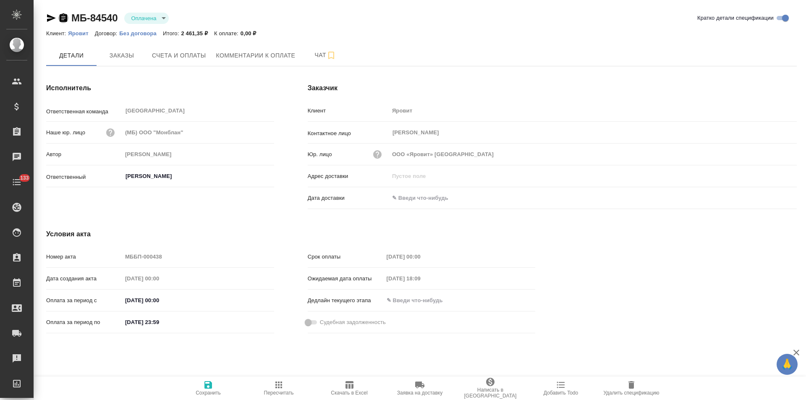
click at [64, 19] on icon "button" at bounding box center [64, 17] width 8 height 8
click at [180, 64] on button "Счета и оплаты" at bounding box center [179, 55] width 64 height 21
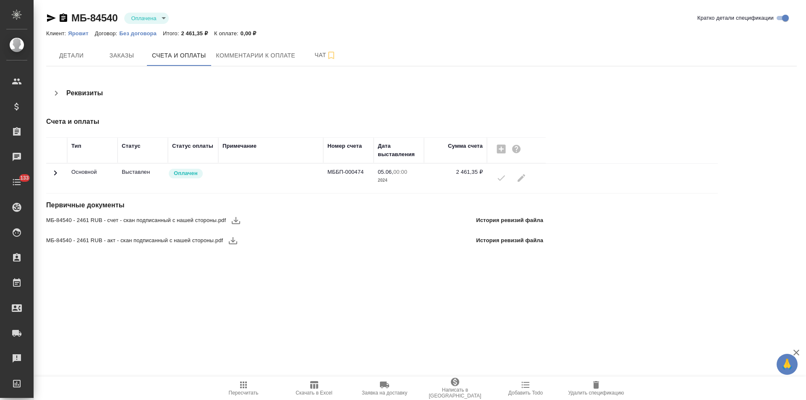
click at [56, 175] on icon at bounding box center [55, 173] width 10 height 10
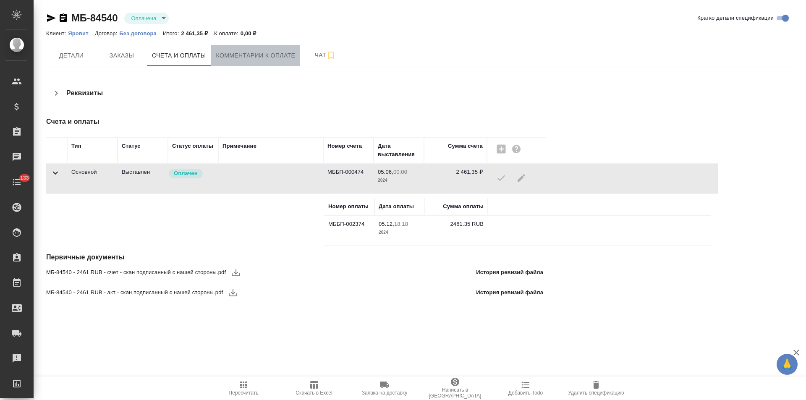
click at [264, 56] on span "Комментарии к оплате" at bounding box center [255, 55] width 79 height 11
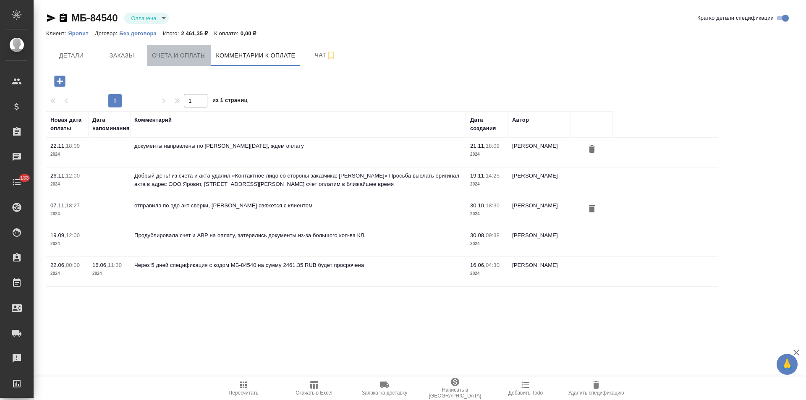
click at [163, 55] on span "Счета и оплаты" at bounding box center [179, 55] width 54 height 11
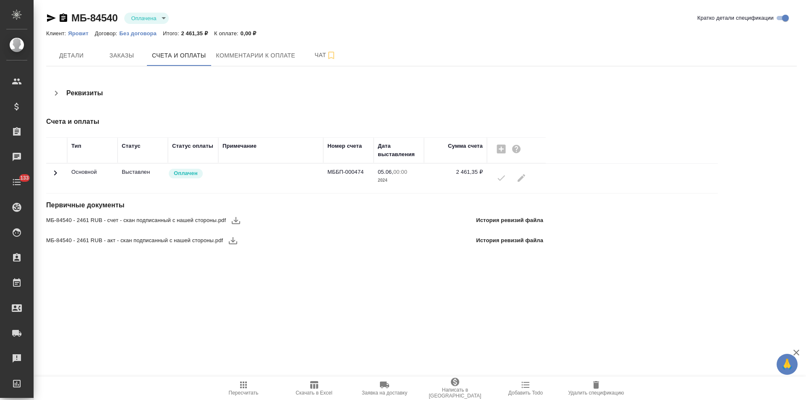
click at [54, 96] on icon "button" at bounding box center [56, 93] width 10 height 10
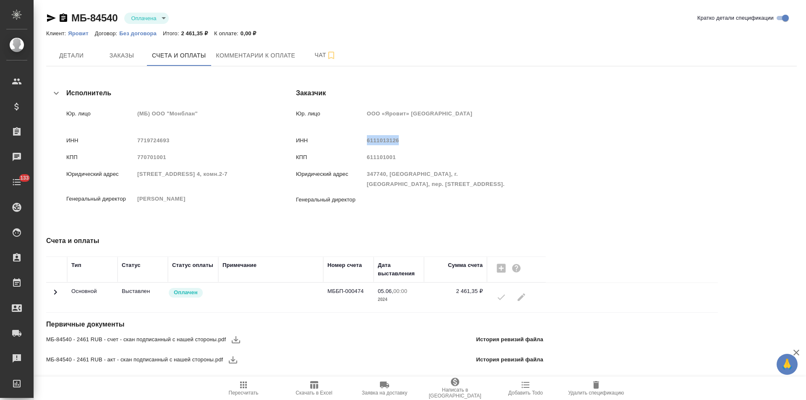
drag, startPoint x: 424, startPoint y: 140, endPoint x: 393, endPoint y: 142, distance: 31.1
click at [393, 142] on span "6111013126" at bounding box center [383, 140] width 32 height 6
copy span "6111013126"
click at [71, 64] on button "Детали" at bounding box center [71, 55] width 50 height 21
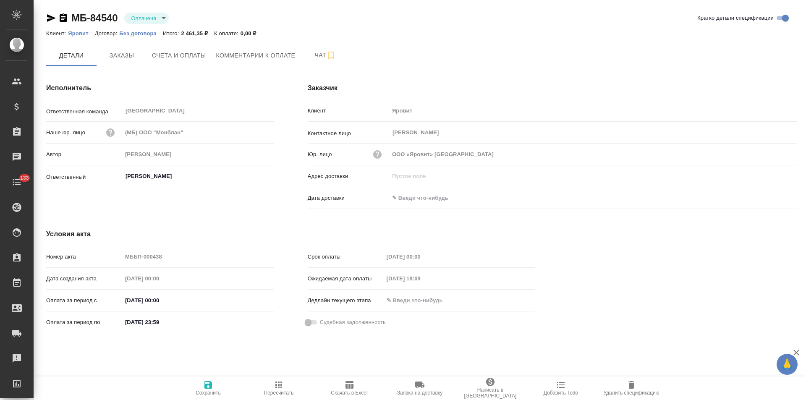
click at [64, 19] on icon "button" at bounding box center [64, 17] width 8 height 8
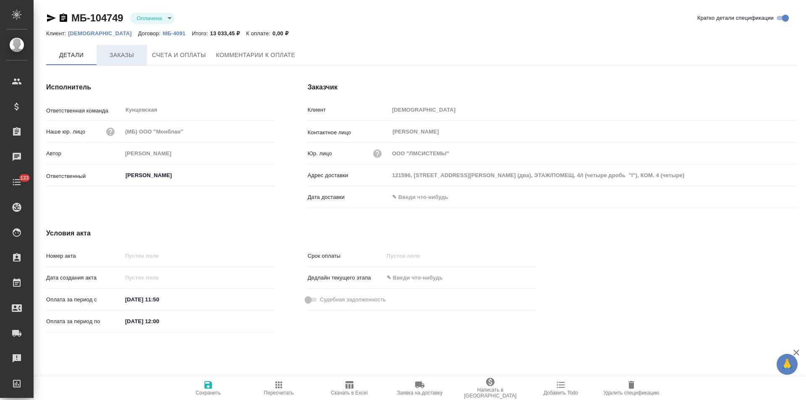
type input "[PERSON_NAME]"
click at [118, 53] on span "Заказы" at bounding box center [122, 55] width 40 height 11
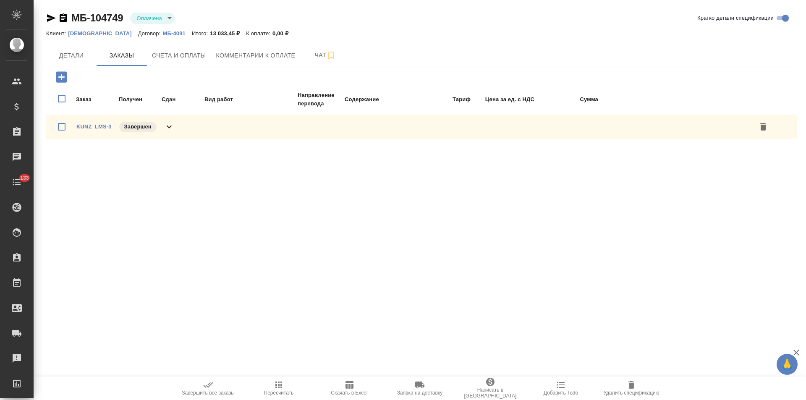
click at [172, 129] on icon at bounding box center [169, 127] width 10 height 10
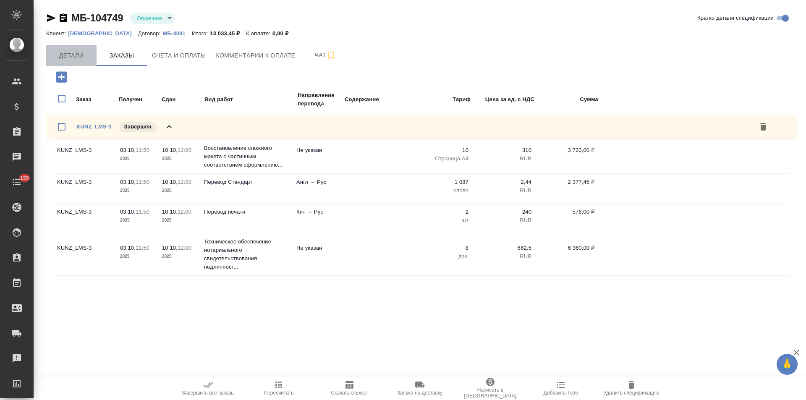
click at [77, 53] on span "Детали" at bounding box center [71, 55] width 40 height 11
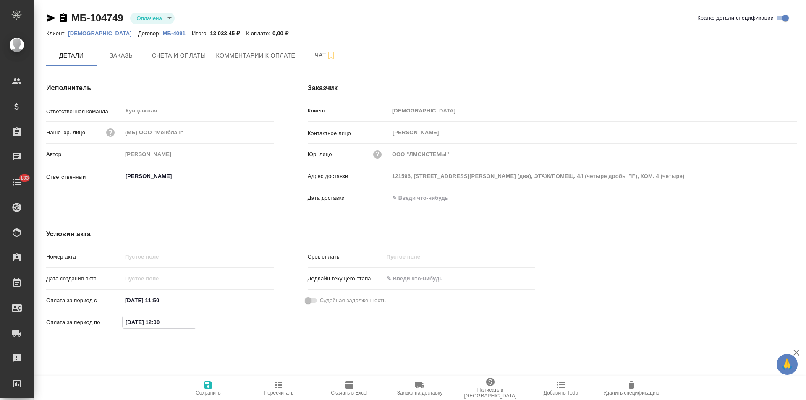
drag, startPoint x: 131, startPoint y: 322, endPoint x: 119, endPoint y: 322, distance: 12.2
click at [119, 322] on div "Оплата за период по [DATE] 12:00" at bounding box center [160, 322] width 228 height 15
type input "[DATE] 12:00"
click at [213, 390] on span "Сохранить" at bounding box center [208, 393] width 25 height 6
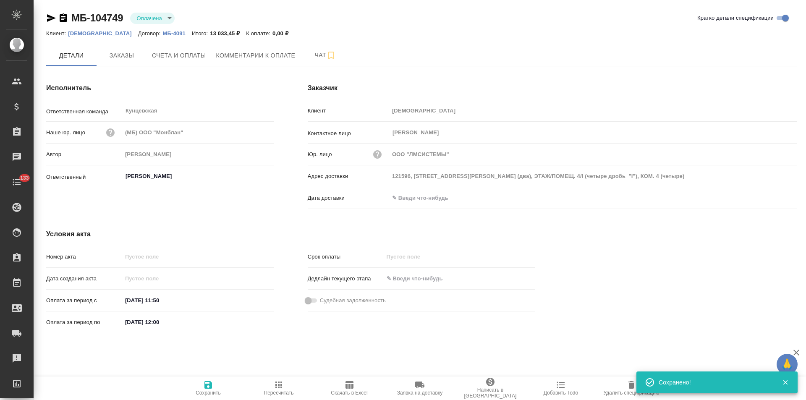
click at [65, 18] on icon "button" at bounding box center [64, 17] width 8 height 8
click at [186, 58] on span "Счета и оплаты" at bounding box center [179, 55] width 54 height 11
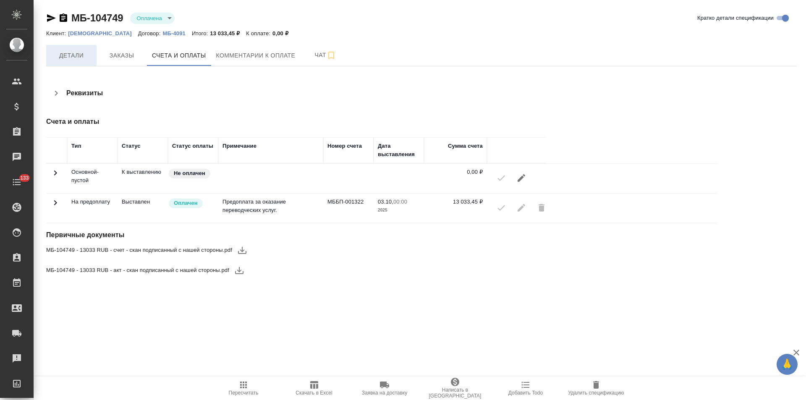
click at [63, 58] on span "Детали" at bounding box center [71, 55] width 40 height 11
